Goal: Task Accomplishment & Management: Use online tool/utility

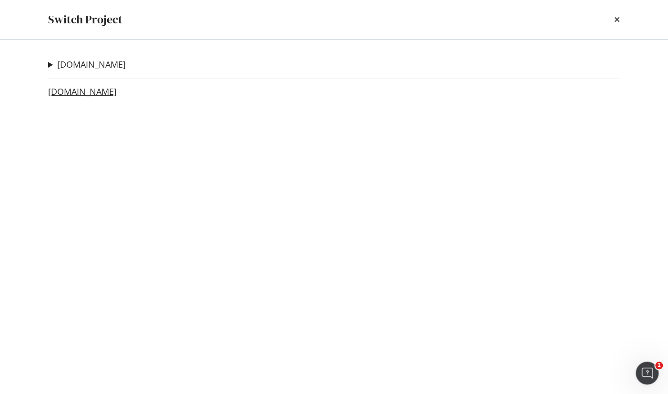
click at [102, 93] on link "[DOMAIN_NAME]" at bounding box center [82, 92] width 69 height 10
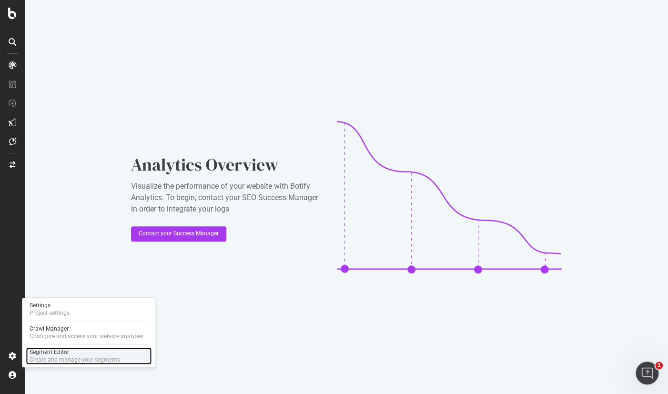
click at [53, 356] on div "Segment Editor Create and manage your segments" at bounding box center [75, 355] width 91 height 15
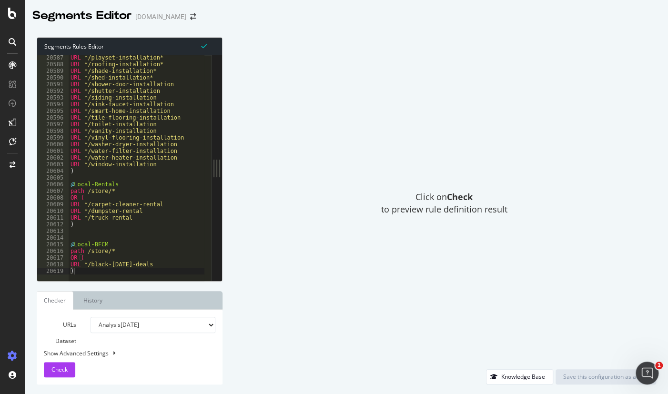
scroll to position [15402, 0]
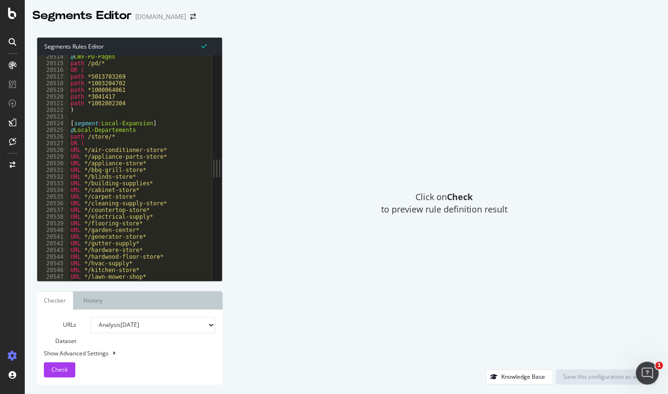
click at [545, 45] on div "Click on Check to preview rule definition result" at bounding box center [444, 203] width 424 height 332
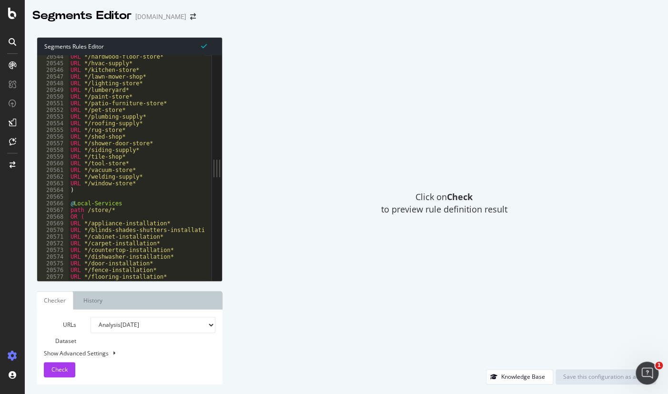
click at [136, 206] on div "URL */hardwood-floor-store* URL */hvac-supply* URL */kitchen-store* URL */lawn-…" at bounding box center [329, 169] width 520 height 233
click at [150, 186] on div "URL */hardwood-floor-store* URL */hvac-supply* URL */kitchen-store* URL */lawn-…" at bounding box center [329, 169] width 520 height 233
click at [150, 179] on div "URL */hardwood-floor-store* URL */hvac-supply* URL */kitchen-store* URL */lawn-…" at bounding box center [329, 169] width 520 height 233
click at [155, 143] on div "URL */hardwood-floor-store* URL */hvac-supply* URL */kitchen-store* URL */lawn-…" at bounding box center [329, 169] width 520 height 233
click at [147, 132] on div "URL */hardwood-floor-store* URL */hvac-supply* URL */kitchen-store* URL */lawn-…" at bounding box center [329, 169] width 520 height 233
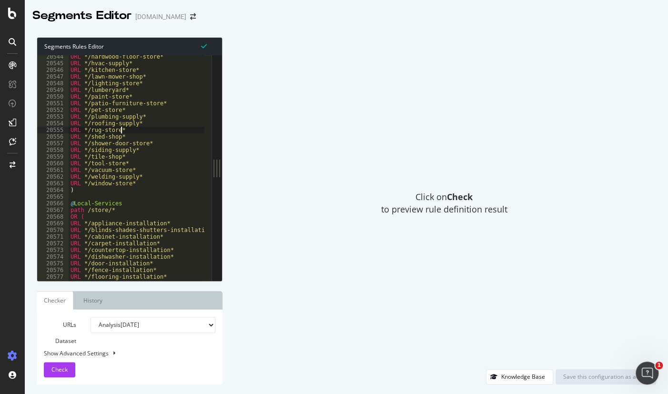
click at [158, 118] on div "URL */hardwood-floor-store* URL */hvac-supply* URL */kitchen-store* URL */lawn-…" at bounding box center [329, 169] width 520 height 233
type textarea "URL */plumbing-supply*"
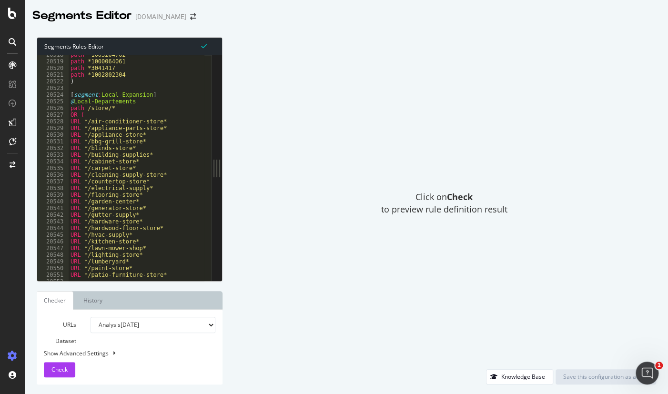
click at [574, 156] on div "Click on Check to preview rule definition result" at bounding box center [444, 203] width 424 height 332
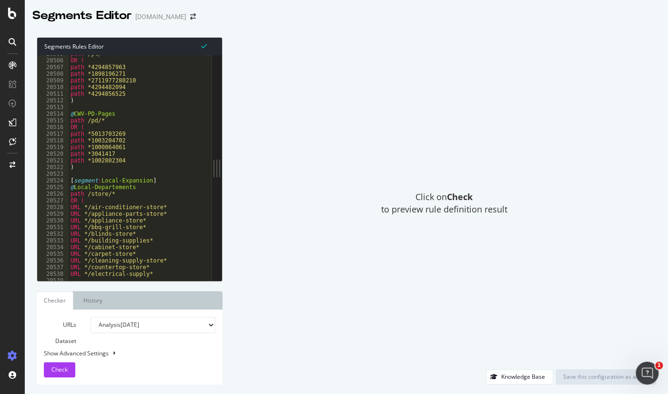
click at [503, 101] on div "Click on Check to preview rule definition result" at bounding box center [444, 203] width 424 height 332
click at [196, 17] on icon "arrow-right-arrow-left" at bounding box center [193, 16] width 6 height 7
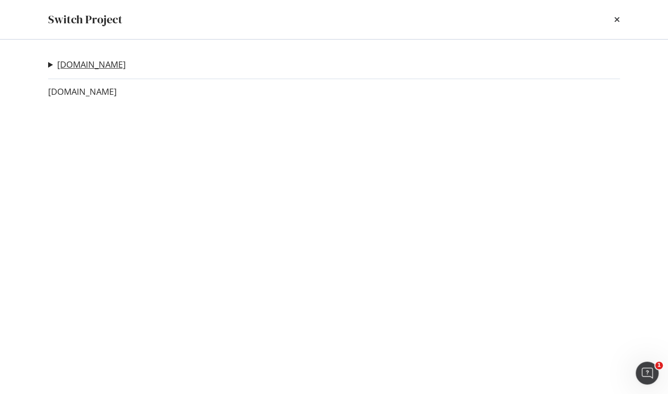
click at [92, 61] on link "[DOMAIN_NAME]" at bounding box center [91, 65] width 69 height 10
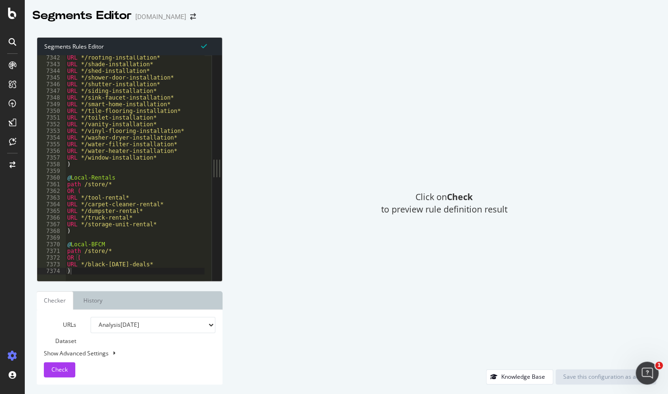
scroll to position [15402, 0]
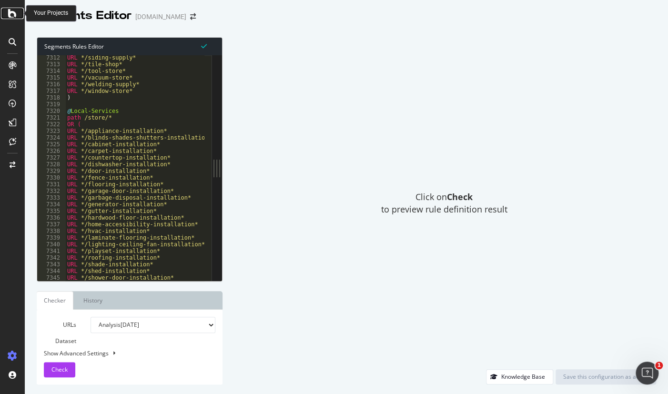
click at [10, 13] on icon at bounding box center [12, 13] width 9 height 11
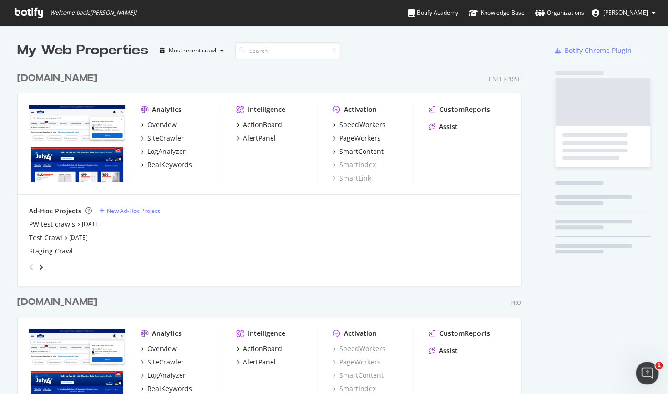
scroll to position [387, 654]
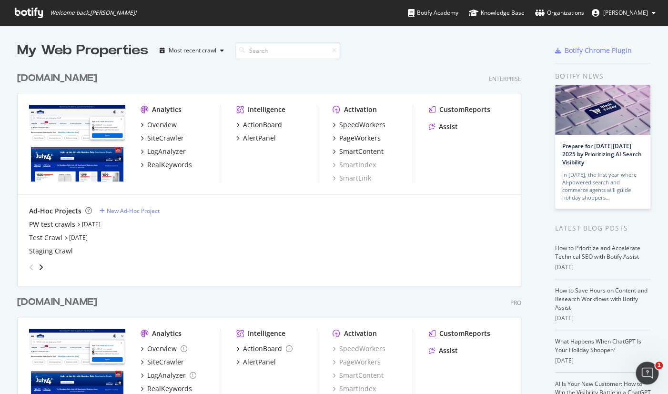
click at [61, 79] on div "[DOMAIN_NAME]" at bounding box center [57, 79] width 80 height 14
